Goal: Use online tool/utility: Utilize a website feature to perform a specific function

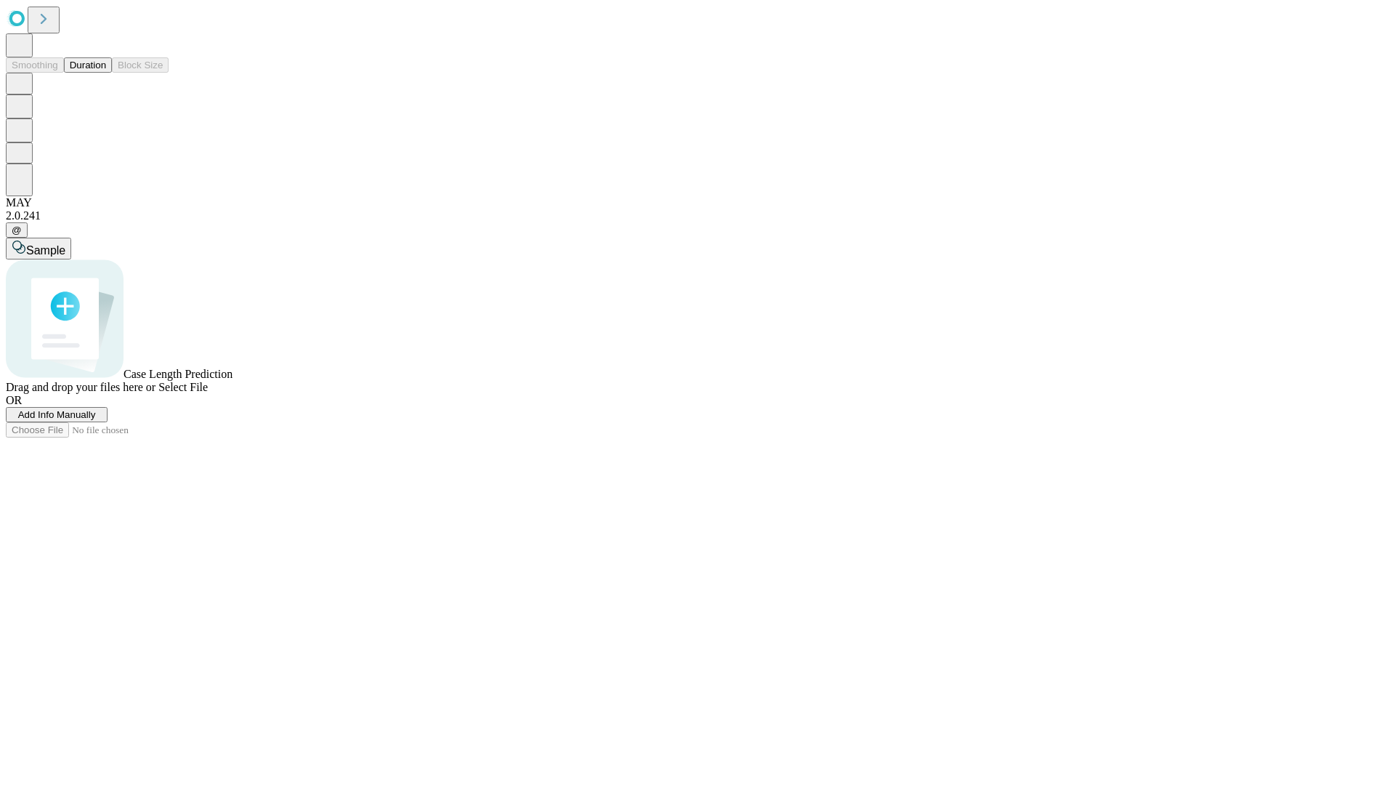
click at [106, 73] on button "Duration" at bounding box center [88, 64] width 48 height 15
click at [65, 244] on span "Sample" at bounding box center [45, 250] width 39 height 12
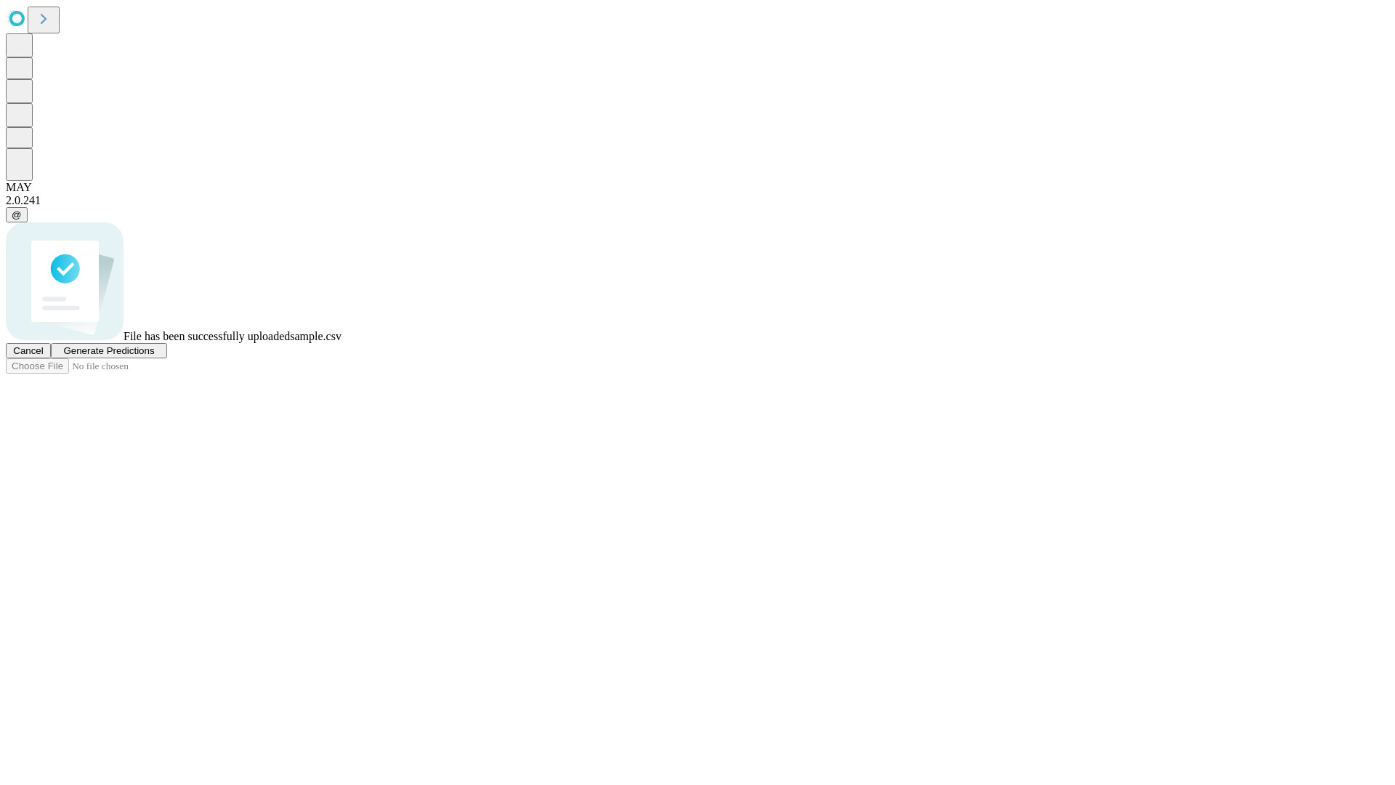
click at [154, 356] on span "Generate Predictions" at bounding box center [108, 350] width 91 height 11
